Goal: Task Accomplishment & Management: Use online tool/utility

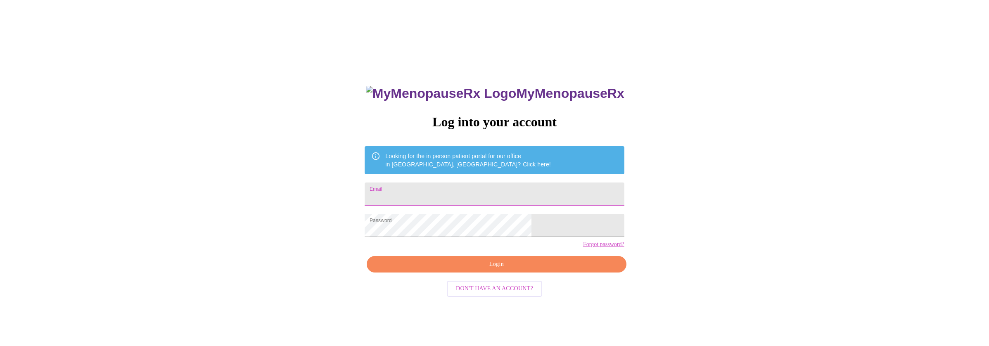
click at [451, 190] on input "Email" at bounding box center [494, 194] width 259 height 23
type input "[EMAIL_ADDRESS][DOMAIN_NAME]"
click at [437, 270] on span "Login" at bounding box center [496, 264] width 240 height 10
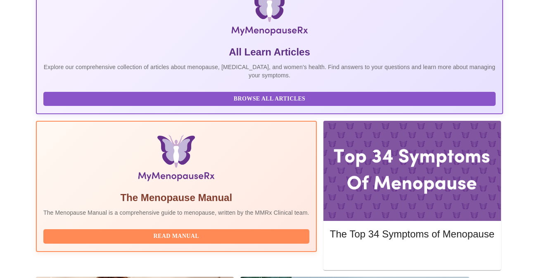
scroll to position [154, 0]
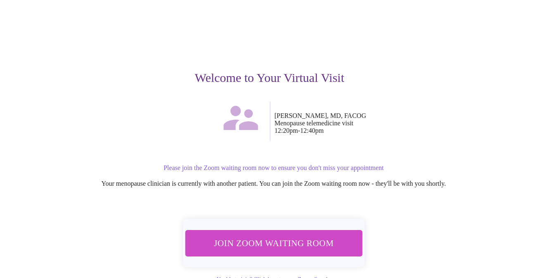
scroll to position [52, 0]
click at [285, 234] on span "Join Zoom Waiting Room" at bounding box center [273, 241] width 155 height 15
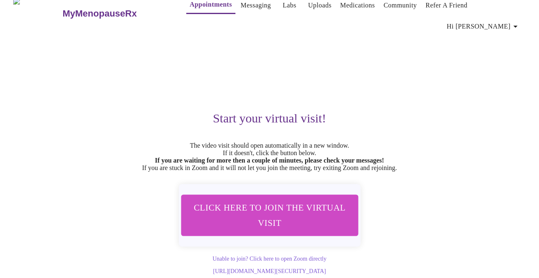
scroll to position [17, 0]
click at [292, 209] on span "Click here to join the virtual visit" at bounding box center [269, 215] width 155 height 31
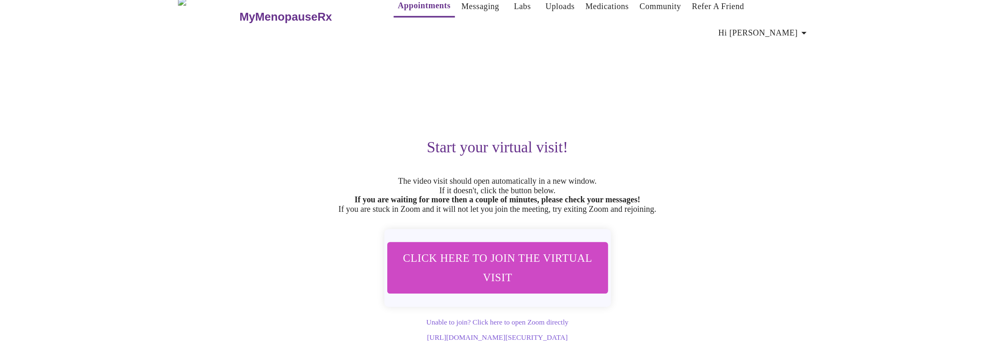
scroll to position [0, 0]
